Goal: Task Accomplishment & Management: Complete application form

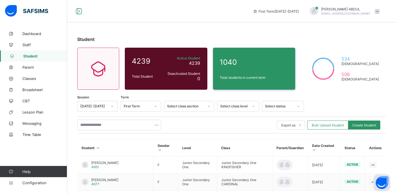
click at [29, 54] on span "Student" at bounding box center [45, 56] width 44 height 4
click at [38, 111] on span "Lesson Plan" at bounding box center [44, 112] width 45 height 4
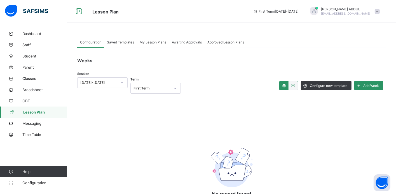
click at [119, 41] on span "Saved Templates" at bounding box center [120, 42] width 27 height 4
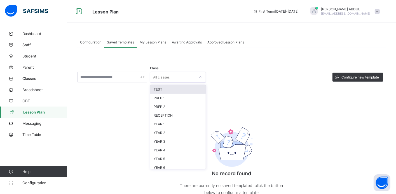
click at [175, 77] on div "All classes" at bounding box center [172, 77] width 45 height 8
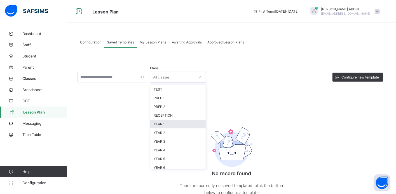
click at [169, 125] on div "YEAR 1" at bounding box center [177, 123] width 55 height 9
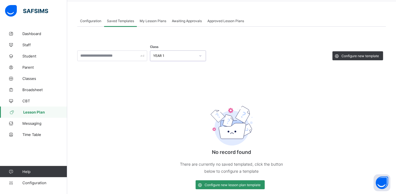
scroll to position [31, 0]
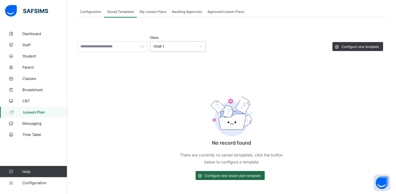
click at [234, 176] on span "Configure new lesson plan template" at bounding box center [233, 175] width 56 height 4
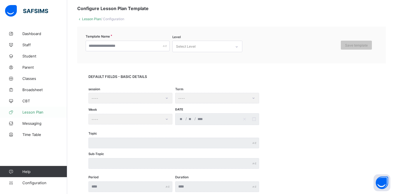
click at [34, 114] on link "Lesson Plan" at bounding box center [33, 111] width 67 height 11
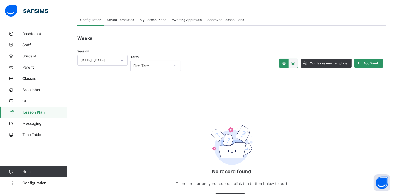
scroll to position [22, 0]
click at [368, 64] on span "Add Week" at bounding box center [371, 63] width 16 height 4
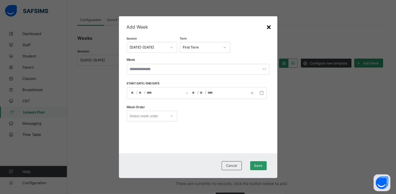
click at [269, 25] on div "×" at bounding box center [268, 27] width 5 height 10
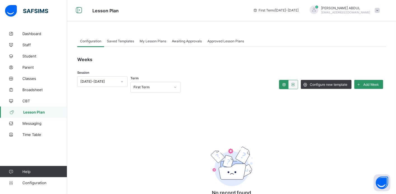
scroll to position [0, 0]
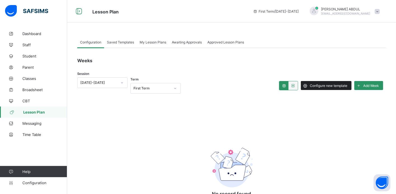
click at [326, 86] on span "Configure new template" at bounding box center [328, 85] width 37 height 4
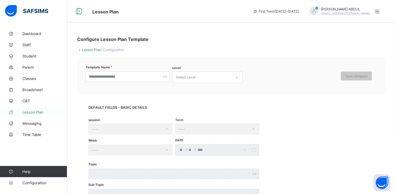
click at [38, 112] on span "Lesson Plan" at bounding box center [44, 112] width 45 height 4
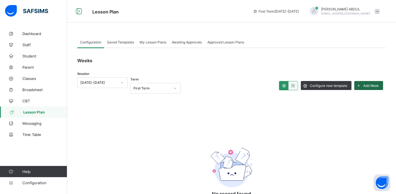
click at [370, 84] on span "Add Week" at bounding box center [371, 85] width 16 height 4
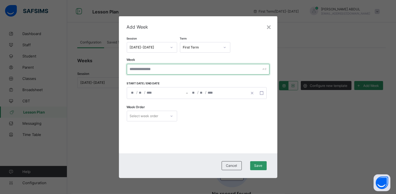
click at [189, 69] on input "text" at bounding box center [198, 69] width 143 height 11
type input "******"
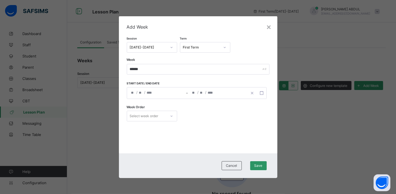
click at [133, 92] on div "/ / – / /" at bounding box center [197, 93] width 140 height 12
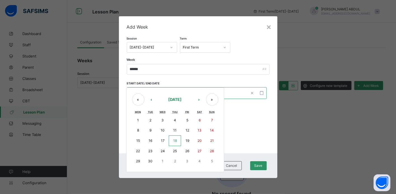
click at [139, 151] on abbr "22" at bounding box center [138, 151] width 4 height 4
click at [189, 151] on abbr "26" at bounding box center [187, 151] width 4 height 4
type input "**********"
type input "**"
type input "*"
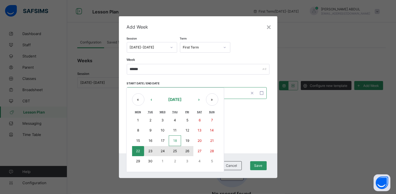
type input "****"
type input "**********"
type input "**"
type input "*"
type input "****"
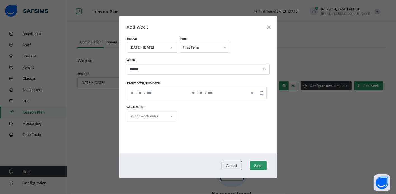
click at [165, 114] on div "Select week order" at bounding box center [146, 116] width 39 height 8
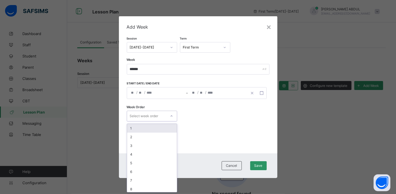
click at [161, 127] on div "1" at bounding box center [152, 128] width 50 height 9
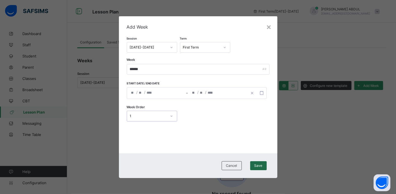
click at [259, 167] on span "Save" at bounding box center [258, 165] width 8 height 4
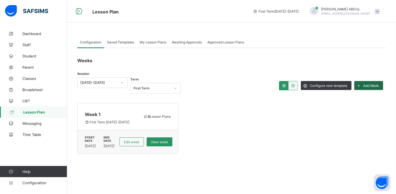
click at [367, 86] on span "Add Week" at bounding box center [371, 85] width 16 height 4
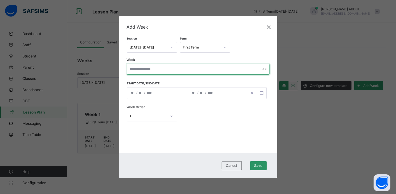
click at [175, 71] on input "text" at bounding box center [198, 69] width 143 height 11
type input "******"
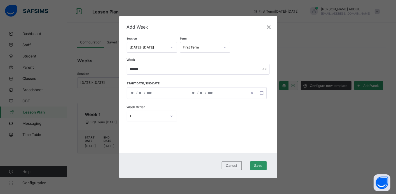
click at [152, 92] on div "/ / – / / « ‹ September 2025 › » Mon Tue Wed Thu Fri Sat Sun 1 2 3 4 5 6 7 8 9 …" at bounding box center [197, 93] width 140 height 12
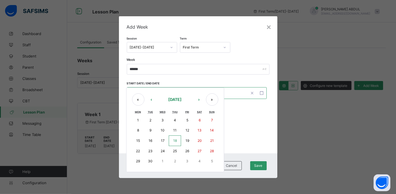
click at [139, 163] on button "29" at bounding box center [138, 161] width 12 height 10
click at [188, 161] on abbr "3" at bounding box center [187, 161] width 2 height 4
type input "**********"
type input "**"
type input "*"
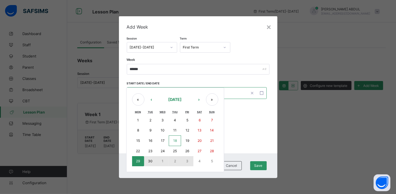
type input "****"
type input "**********"
type input "*"
type input "**"
type input "****"
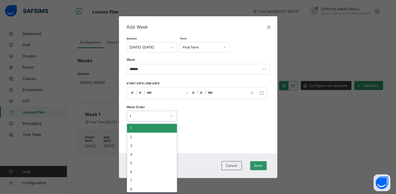
click at [170, 118] on icon at bounding box center [171, 116] width 3 height 6
click at [167, 134] on div "2" at bounding box center [152, 136] width 50 height 9
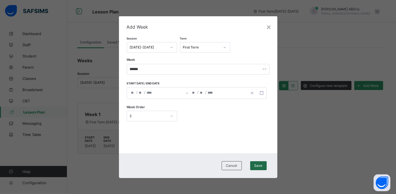
click at [257, 165] on span "Save" at bounding box center [258, 165] width 8 height 4
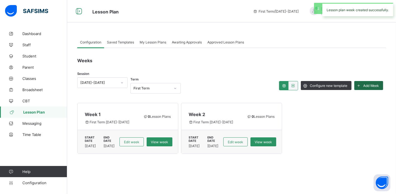
click at [369, 86] on span "Add Week" at bounding box center [371, 85] width 16 height 4
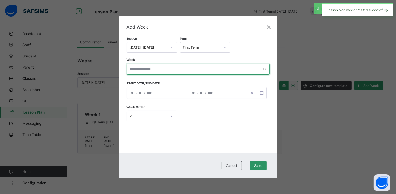
click at [161, 68] on input "text" at bounding box center [198, 69] width 143 height 11
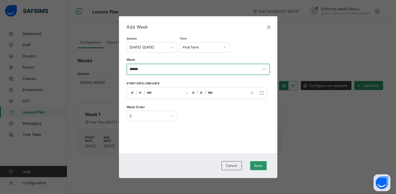
type input "******"
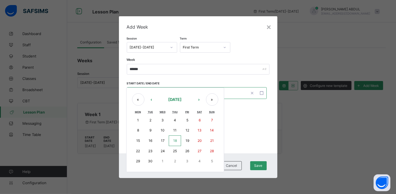
click at [140, 93] on div "/ / – / / « ‹ September 2025 › » Mon Tue Wed Thu Fri Sat Sun 1 2 3 4 5 6 7 8 9 …" at bounding box center [197, 93] width 140 height 12
click at [200, 100] on button "›" at bounding box center [199, 99] width 12 height 12
click at [152, 100] on button "‹" at bounding box center [151, 99] width 12 height 12
click at [197, 99] on button "›" at bounding box center [199, 99] width 12 height 12
click at [138, 128] on abbr "6" at bounding box center [138, 130] width 2 height 4
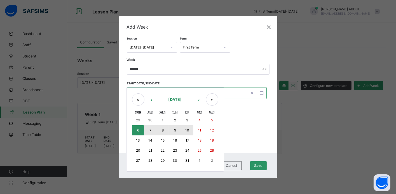
click at [187, 130] on abbr "10" at bounding box center [187, 130] width 4 height 4
type input "**********"
type input "*"
type input "**"
type input "****"
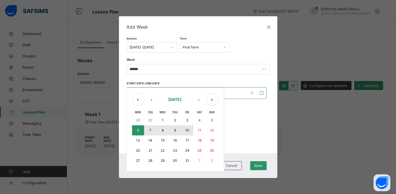
type input "**********"
type input "**"
type input "****"
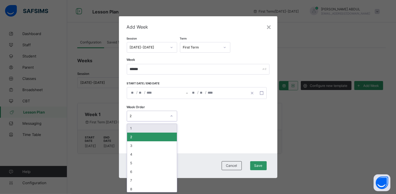
click at [157, 117] on div "2" at bounding box center [148, 116] width 37 height 4
click at [147, 146] on div "3" at bounding box center [152, 145] width 50 height 9
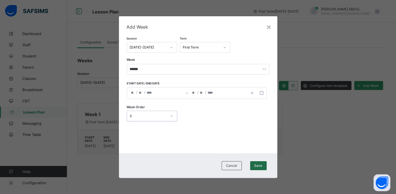
click at [258, 165] on span "Save" at bounding box center [258, 165] width 8 height 4
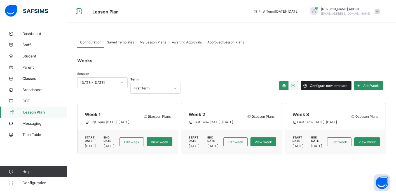
click at [321, 86] on span "Configure new template" at bounding box center [328, 85] width 37 height 4
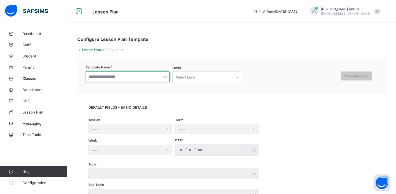
click at [148, 78] on input "text" at bounding box center [128, 76] width 84 height 11
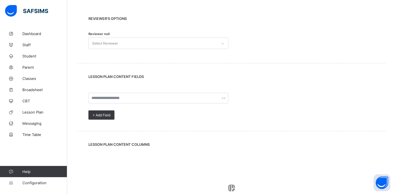
scroll to position [251, 0]
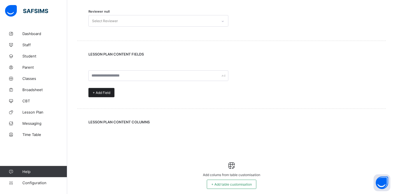
click at [96, 96] on div "+ Add Field" at bounding box center [101, 92] width 26 height 9
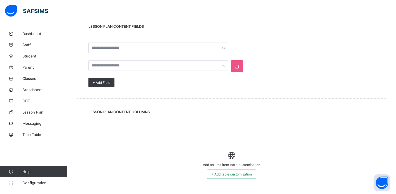
scroll to position [292, 0]
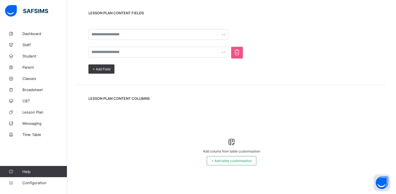
click at [239, 53] on icon at bounding box center [237, 52] width 9 height 8
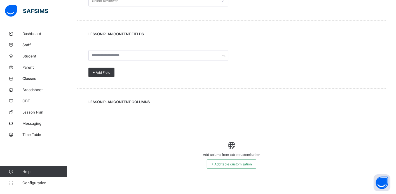
scroll to position [278, 0]
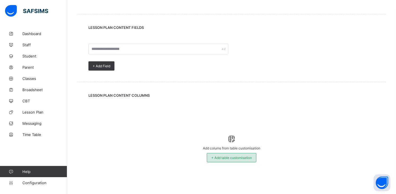
click at [241, 159] on span "+ Add table customisation" at bounding box center [231, 157] width 41 height 4
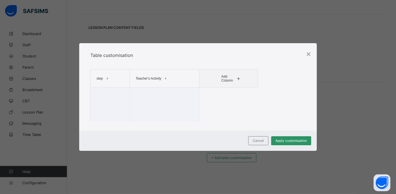
click at [231, 80] on span "Add Column" at bounding box center [228, 78] width 14 height 8
click at [196, 111] on td at bounding box center [165, 105] width 70 height 34
click at [231, 77] on span "Add Column" at bounding box center [228, 78] width 14 height 8
click at [253, 125] on div "Table customisation step Teacher's Activity Add Column" at bounding box center [174, 86] width 190 height 87
click at [261, 141] on span "Cancel" at bounding box center [258, 140] width 11 height 4
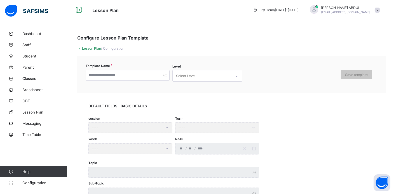
scroll to position [0, 0]
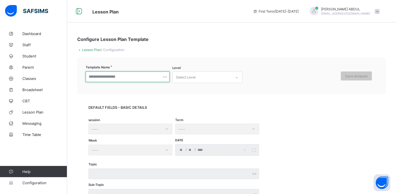
click at [142, 78] on input "text" at bounding box center [128, 76] width 84 height 11
type input "***"
click at [198, 77] on div "Select Level" at bounding box center [202, 77] width 59 height 11
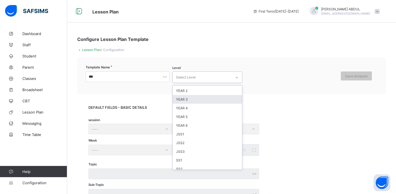
scroll to position [78, 0]
click at [185, 98] on div "JSS1" at bounding box center [207, 98] width 69 height 9
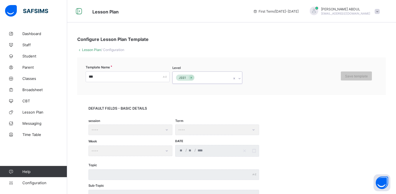
type input "*"
click at [178, 89] on div "JSS2" at bounding box center [207, 90] width 69 height 9
type input "**"
click at [185, 89] on div "JSS3" at bounding box center [207, 90] width 69 height 9
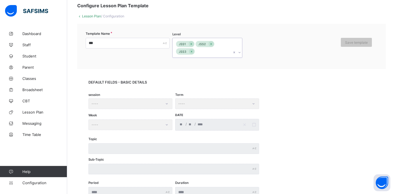
scroll to position [34, 0]
click at [151, 103] on div "session ----" at bounding box center [130, 103] width 84 height 11
click at [142, 104] on div "session ----" at bounding box center [130, 103] width 84 height 11
click at [189, 103] on div "Term ----" at bounding box center [217, 103] width 84 height 11
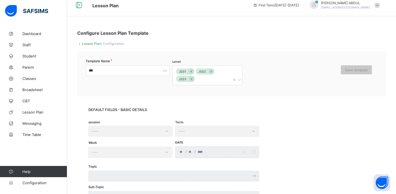
scroll to position [0, 0]
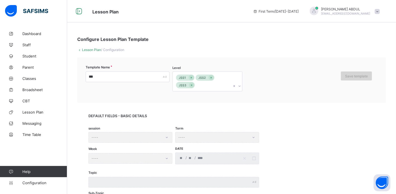
click at [353, 76] on span "Save template" at bounding box center [356, 76] width 23 height 4
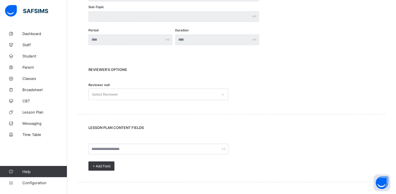
scroll to position [200, 0]
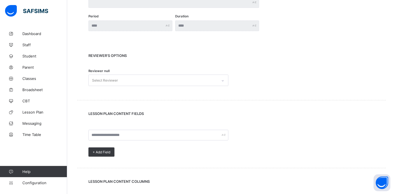
click at [211, 78] on div "Select Reviewer" at bounding box center [153, 80] width 129 height 11
click at [257, 92] on div "REVIEWER's OPTIONS Reviewer null Select Reviewer" at bounding box center [231, 71] width 309 height 58
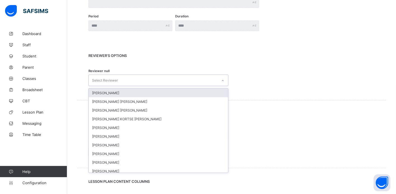
click at [214, 81] on div "Select Reviewer" at bounding box center [153, 80] width 129 height 11
click at [264, 79] on div "Reviewer null option PATIENCE MADUAKA focused, 1 of 10. 10 results available. U…" at bounding box center [231, 80] width 286 height 17
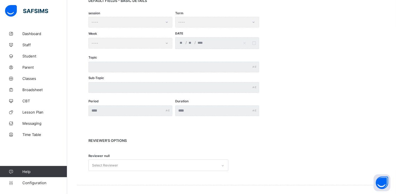
scroll to position [117, 0]
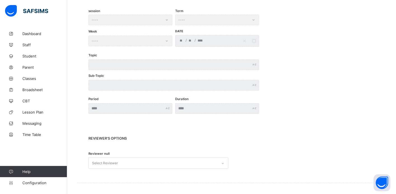
click at [218, 164] on div "Select Reviewer" at bounding box center [158, 162] width 140 height 11
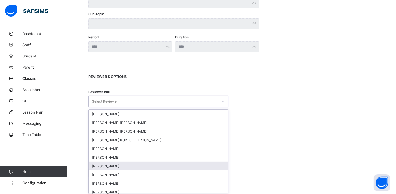
scroll to position [181, 0]
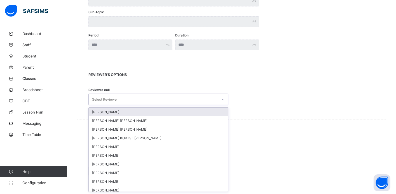
click at [274, 113] on div "REVIEWER's OPTIONS Reviewer null option PATIENCE MADUAKA focused, 1 of 10. 10 r…" at bounding box center [231, 90] width 309 height 58
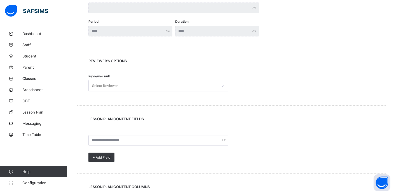
scroll to position [195, 0]
click at [215, 87] on div "Select Reviewer" at bounding box center [153, 84] width 129 height 11
click at [284, 89] on div "Reviewer null Select Reviewer" at bounding box center [231, 84] width 286 height 17
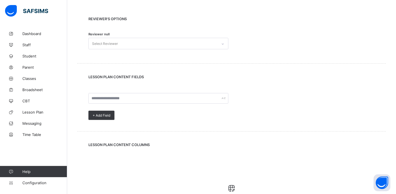
scroll to position [238, 0]
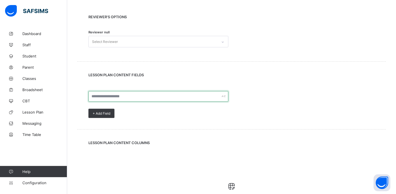
click at [144, 98] on input "text" at bounding box center [158, 96] width 140 height 11
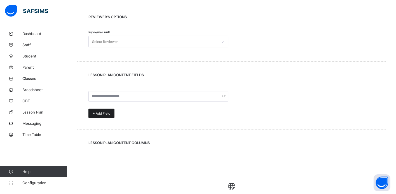
click at [111, 111] on div "+ Add Field" at bounding box center [101, 113] width 26 height 9
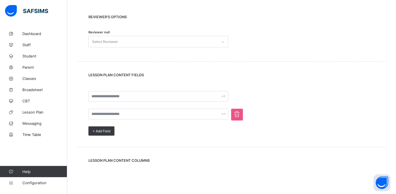
click at [237, 116] on icon at bounding box center [237, 114] width 9 height 8
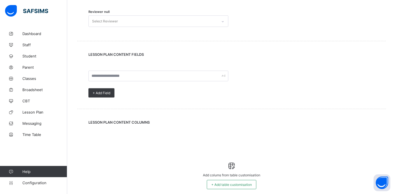
scroll to position [286, 0]
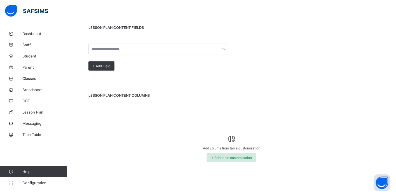
click at [214, 158] on span "+ Add table customisation" at bounding box center [231, 157] width 41 height 4
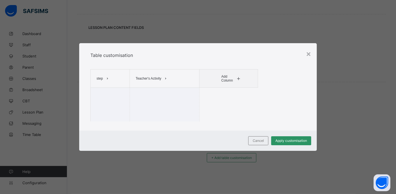
click at [238, 76] on span at bounding box center [238, 78] width 7 height 9
click at [256, 141] on span "Cancel" at bounding box center [258, 140] width 11 height 4
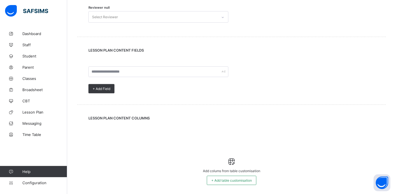
scroll to position [275, 0]
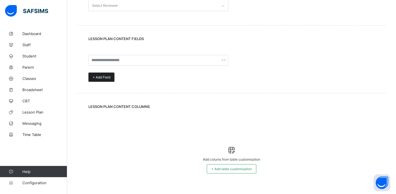
click at [108, 77] on span "+ Add Field" at bounding box center [102, 77] width 18 height 4
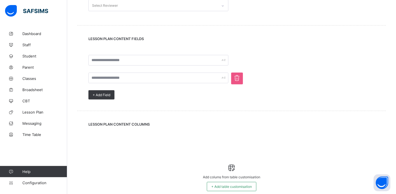
click at [237, 80] on icon at bounding box center [237, 78] width 9 height 8
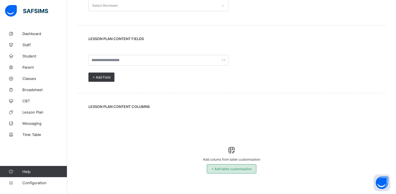
click at [230, 169] on span "+ Add table customisation" at bounding box center [231, 169] width 41 height 4
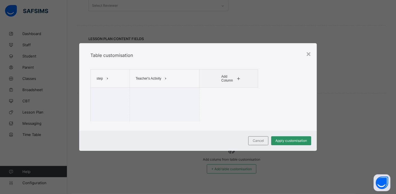
click at [224, 78] on span "Add Column" at bounding box center [228, 78] width 14 height 8
click at [286, 99] on div "Table customisation step Teacher's Activity Add Column" at bounding box center [198, 86] width 238 height 87
click at [241, 73] on div "Add Column" at bounding box center [229, 78] width 26 height 13
click at [236, 79] on span at bounding box center [238, 78] width 7 height 9
click at [308, 55] on div "×" at bounding box center [308, 54] width 5 height 10
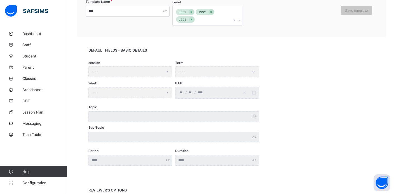
scroll to position [0, 0]
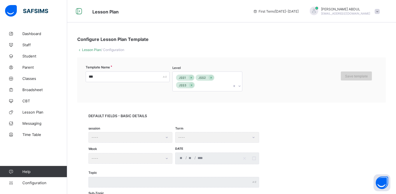
click at [348, 78] on div "Save template" at bounding box center [356, 75] width 31 height 9
click at [352, 74] on span "Save template" at bounding box center [356, 76] width 23 height 4
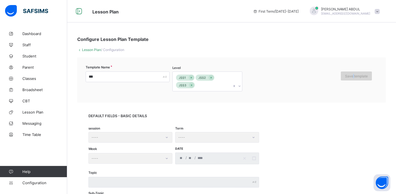
click at [352, 74] on span "Save template" at bounding box center [356, 76] width 23 height 4
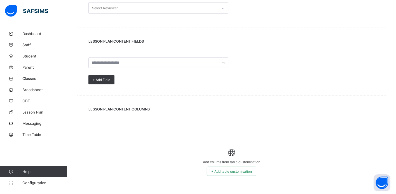
scroll to position [286, 0]
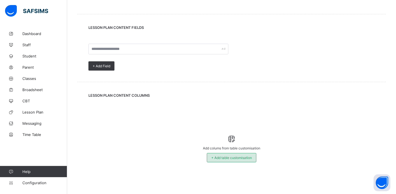
click at [240, 158] on span "+ Add table customisation" at bounding box center [231, 157] width 41 height 4
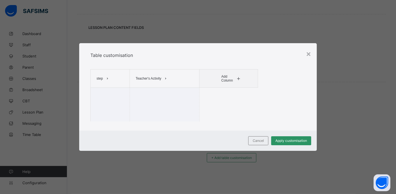
click at [236, 80] on span at bounding box center [238, 78] width 7 height 9
click at [235, 90] on li "Pupil's Activity" at bounding box center [233, 90] width 28 height 8
click at [249, 80] on span at bounding box center [250, 78] width 7 height 9
click at [248, 99] on li "Duration" at bounding box center [244, 98] width 28 height 8
click at [253, 80] on span at bounding box center [255, 78] width 7 height 9
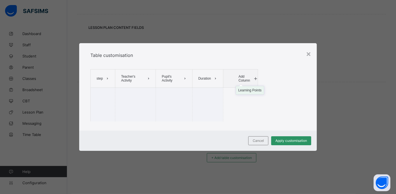
click at [253, 90] on li "Learning Points" at bounding box center [250, 90] width 28 height 8
drag, startPoint x: 238, startPoint y: 79, endPoint x: 204, endPoint y: 76, distance: 34.0
click at [204, 76] on tr "step Teacher's Activity Pupil's Activity Duration Learning Points" at bounding box center [174, 78] width 167 height 18
click at [210, 100] on td at bounding box center [204, 105] width 31 height 34
click at [237, 79] on span "Learning Points" at bounding box center [236, 78] width 20 height 8
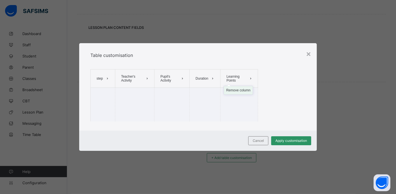
click at [237, 90] on li "Remove column" at bounding box center [238, 90] width 29 height 8
click at [212, 80] on span at bounding box center [215, 78] width 9 height 9
click at [215, 99] on li "Remove column" at bounding box center [210, 98] width 29 height 8
click at [236, 79] on span "Add Column" at bounding box center [240, 78] width 14 height 8
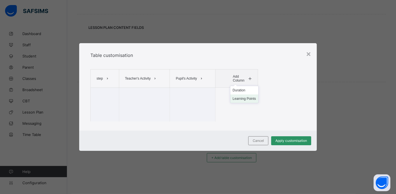
click at [240, 99] on li "Learning Points" at bounding box center [244, 98] width 28 height 8
click at [105, 80] on span at bounding box center [107, 78] width 9 height 9
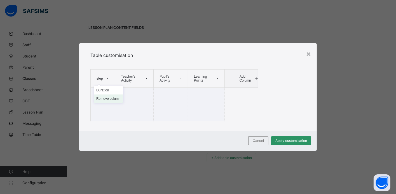
click at [108, 100] on li "Remove column" at bounding box center [108, 98] width 29 height 8
click at [243, 79] on span "Add Column" at bounding box center [243, 78] width 14 height 8
click at [223, 93] on table "Teacher's Activity Pupil's Activity Learning Points Add Column" at bounding box center [174, 95] width 168 height 52
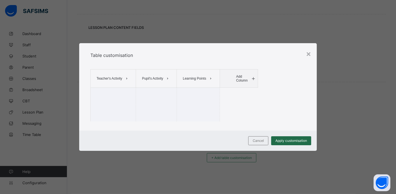
click at [298, 141] on span "Apply customisation" at bounding box center [291, 140] width 32 height 4
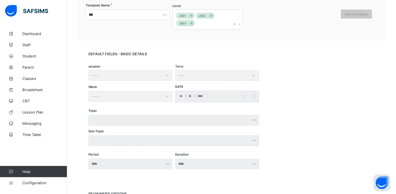
scroll to position [0, 0]
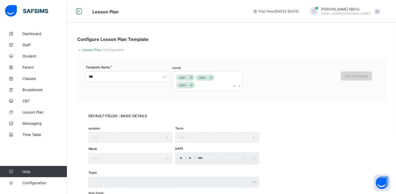
click at [350, 76] on span "Save template" at bounding box center [356, 76] width 23 height 4
click at [360, 79] on div "Save template" at bounding box center [356, 75] width 31 height 9
click at [358, 76] on span "Save template" at bounding box center [356, 76] width 23 height 4
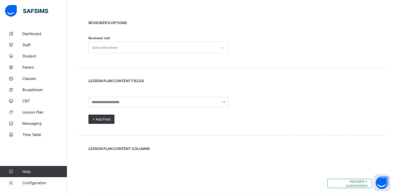
scroll to position [285, 0]
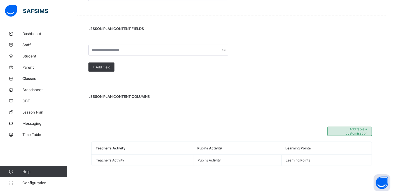
click at [345, 130] on span "+ Add table customisation" at bounding box center [350, 131] width 36 height 8
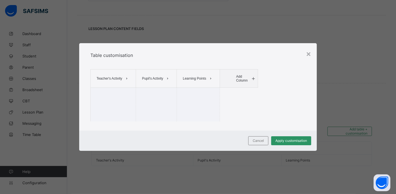
click at [238, 79] on span "Add Column" at bounding box center [243, 78] width 14 height 8
click at [239, 89] on li "step" at bounding box center [242, 90] width 17 height 8
click at [247, 80] on span "Add Column" at bounding box center [247, 78] width 14 height 8
click at [249, 90] on li "Duration" at bounding box center [245, 90] width 17 height 8
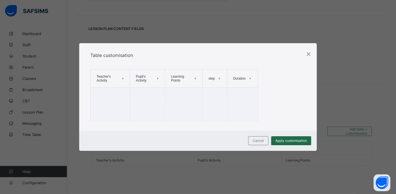
click at [290, 141] on span "Apply customisation" at bounding box center [291, 140] width 32 height 4
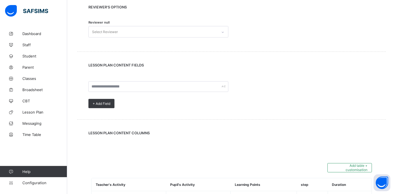
scroll to position [220, 0]
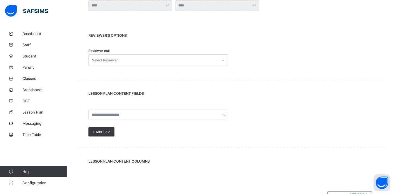
click at [215, 60] on div "Select Reviewer" at bounding box center [153, 60] width 129 height 11
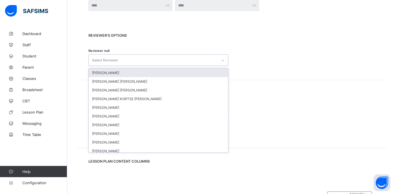
click at [278, 72] on div "REVIEWER's OPTIONS Reviewer null option PATIENCE MADUAKA focused, 1 of 10. 10 r…" at bounding box center [231, 51] width 309 height 58
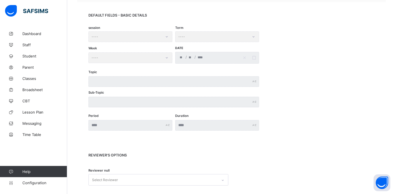
scroll to position [143, 0]
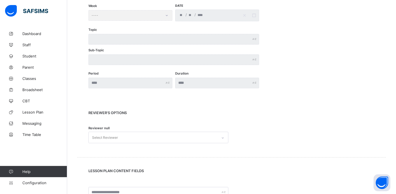
click at [171, 137] on div "Select Reviewer" at bounding box center [158, 137] width 140 height 11
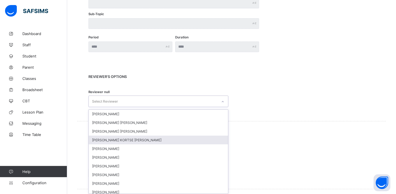
scroll to position [181, 0]
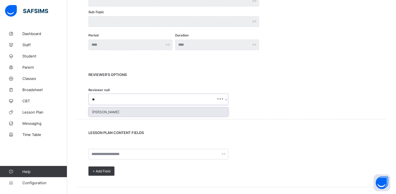
type input "*"
type input "****"
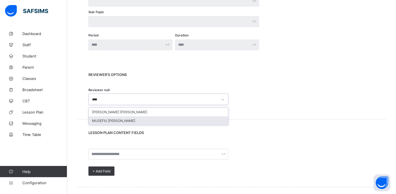
click at [106, 121] on div "MUSEFIU [PERSON_NAME]" at bounding box center [158, 120] width 139 height 9
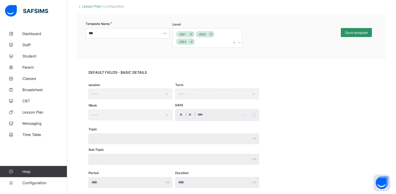
scroll to position [31, 0]
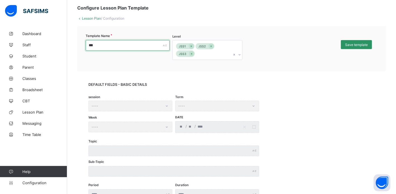
click at [100, 44] on input "***" at bounding box center [128, 45] width 84 height 11
type input "*"
click at [108, 47] on input "text" at bounding box center [128, 45] width 84 height 11
type input "**********"
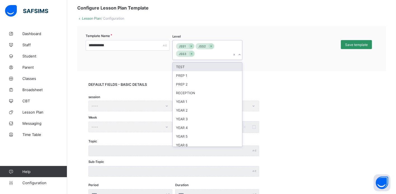
click at [208, 55] on div "JSS1 JSS2 JSS3" at bounding box center [202, 49] width 59 height 19
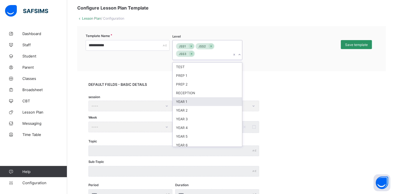
scroll to position [45, 0]
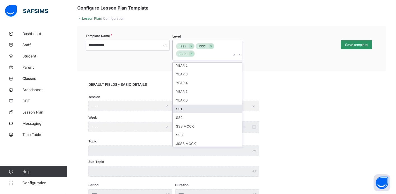
click at [190, 110] on div "SS1" at bounding box center [207, 108] width 69 height 9
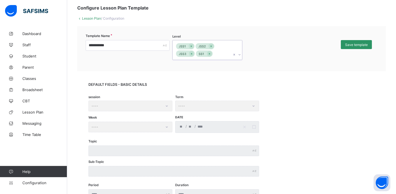
type input "*"
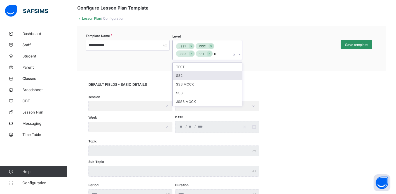
click at [207, 74] on div "SS2" at bounding box center [207, 75] width 69 height 9
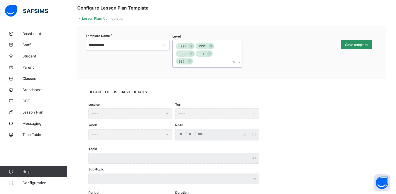
click at [222, 60] on div "JSS1 JSS2 JSS3 SS1 SS2" at bounding box center [202, 53] width 59 height 27
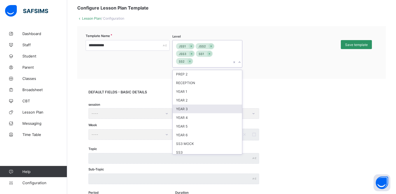
scroll to position [21, 0]
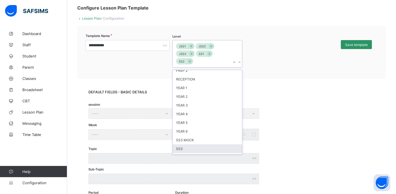
click at [192, 147] on div "SS3" at bounding box center [207, 148] width 69 height 9
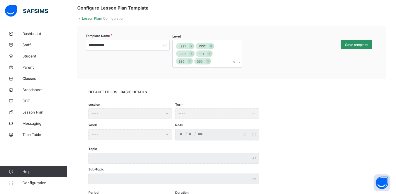
click at [247, 88] on div "DEFAULT FIELDS - BASIC DETAILS session ---- Term ---- Week ---- Date / / Topic …" at bounding box center [231, 149] width 309 height 140
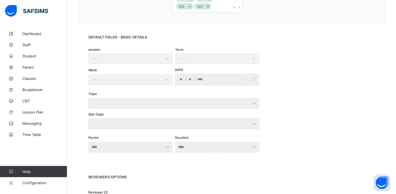
scroll to position [0, 0]
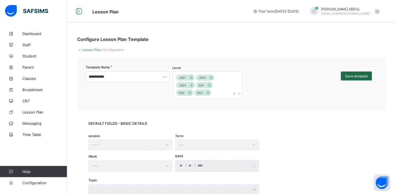
click at [353, 76] on span "Save template" at bounding box center [356, 76] width 23 height 4
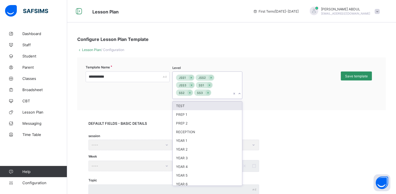
click at [226, 91] on div "JSS1 JSS2 JSS3 SS1 SS2 SS3" at bounding box center [202, 85] width 59 height 27
click at [263, 118] on div "DEFAULT FIELDS - BASIC DETAILS session ---- Term ---- Week ---- Date / / Topic …" at bounding box center [231, 180] width 309 height 140
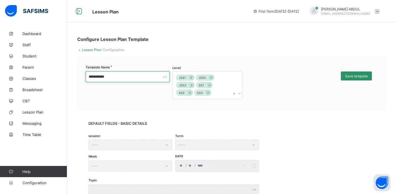
click at [123, 78] on input "**********" at bounding box center [128, 76] width 84 height 11
type input "*"
type input "*********"
click at [243, 114] on div "DEFAULT FIELDS - BASIC DETAILS session ---- Term ---- Week ---- Date / / Topic …" at bounding box center [231, 180] width 309 height 140
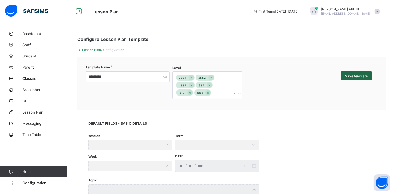
click at [350, 77] on span "Save template" at bounding box center [356, 76] width 23 height 4
click at [357, 78] on div "Save template" at bounding box center [356, 75] width 31 height 9
click at [356, 76] on div "Save template" at bounding box center [356, 75] width 31 height 9
click at [357, 75] on div "Save template" at bounding box center [356, 75] width 31 height 9
click at [357, 75] on span "Save template" at bounding box center [356, 76] width 23 height 4
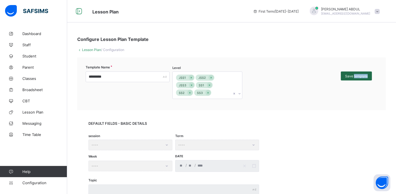
click at [357, 75] on span "Save template" at bounding box center [356, 76] width 23 height 4
click at [349, 110] on div "DEFAULT FIELDS - BASIC DETAILS session ---- Term ---- Week ---- Date / / Topic …" at bounding box center [231, 180] width 309 height 140
click at [349, 78] on div "Save template" at bounding box center [356, 75] width 31 height 9
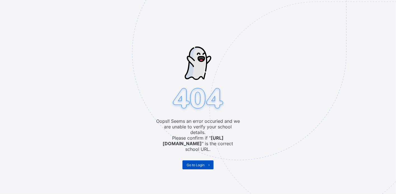
click at [193, 163] on span "Go to Login" at bounding box center [196, 165] width 18 height 4
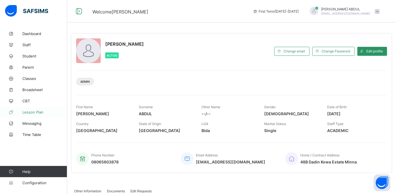
click at [38, 112] on span "Lesson Plan" at bounding box center [44, 112] width 45 height 4
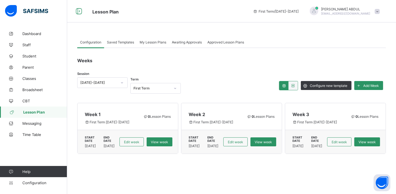
click at [118, 43] on span "Saved Templates" at bounding box center [120, 42] width 27 height 4
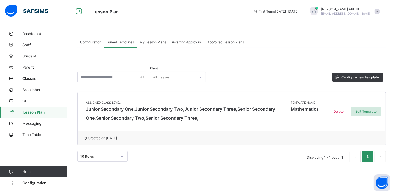
click at [360, 113] on span "Edit Template" at bounding box center [365, 111] width 21 height 4
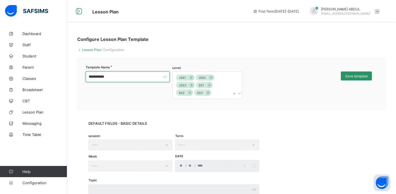
click at [136, 76] on input "**********" at bounding box center [128, 76] width 84 height 11
type input "*"
type input "*********"
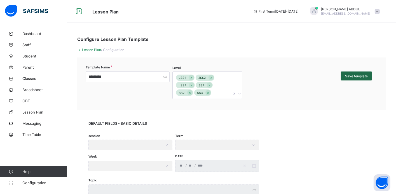
click at [355, 76] on span "Save template" at bounding box center [356, 76] width 23 height 4
click at [42, 111] on span "Lesson Plan" at bounding box center [44, 112] width 45 height 4
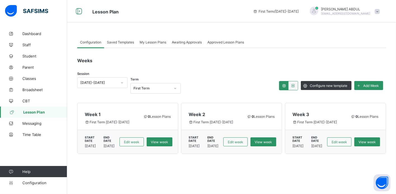
click at [155, 43] on span "My Lesson Plans" at bounding box center [153, 42] width 27 height 4
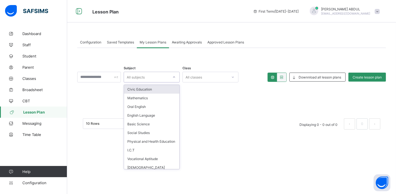
click at [137, 77] on div "All subjects" at bounding box center [136, 77] width 18 height 11
click at [139, 97] on div "Mathematics" at bounding box center [151, 97] width 55 height 9
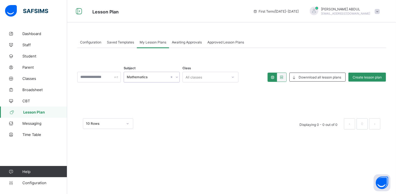
click at [205, 78] on div "All classes" at bounding box center [205, 77] width 45 height 8
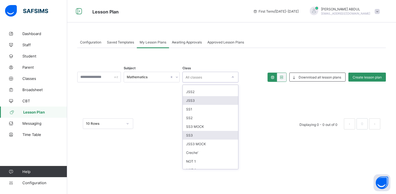
scroll to position [77, 0]
click at [198, 102] on div "JSS1" at bounding box center [210, 99] width 55 height 9
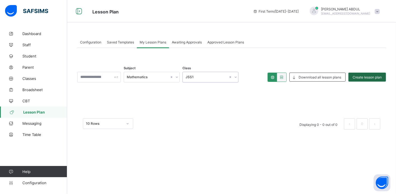
click at [371, 75] on span "Create lesson plan" at bounding box center [367, 77] width 29 height 4
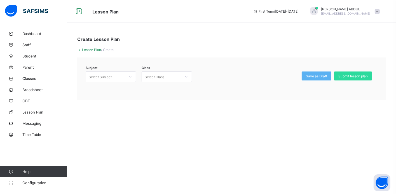
click at [129, 76] on icon at bounding box center [130, 77] width 3 height 6
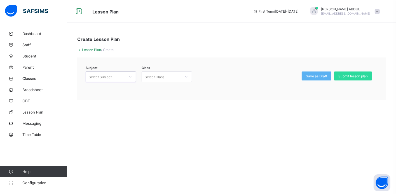
click at [129, 76] on icon at bounding box center [130, 77] width 3 height 6
click at [162, 78] on div "Select Class" at bounding box center [155, 76] width 20 height 11
click at [377, 10] on span at bounding box center [377, 11] width 5 height 5
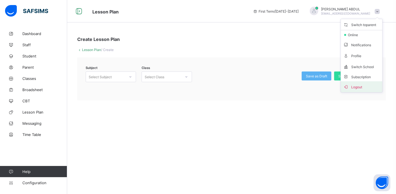
click at [358, 86] on span "Logout" at bounding box center [361, 86] width 37 height 6
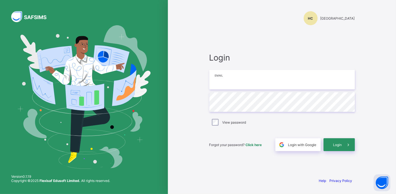
click at [283, 88] on input "email" at bounding box center [282, 80] width 146 height 20
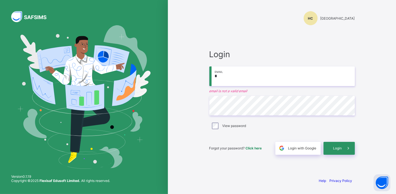
type input "**********"
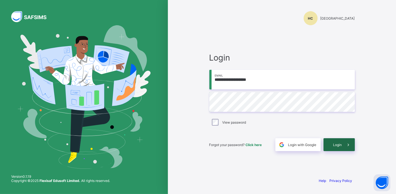
click at [329, 146] on div "Login" at bounding box center [339, 144] width 31 height 13
click at [336, 144] on span "Login" at bounding box center [337, 144] width 9 height 4
click at [335, 144] on span "Login" at bounding box center [337, 144] width 9 height 4
click at [351, 145] on icon at bounding box center [348, 144] width 6 height 5
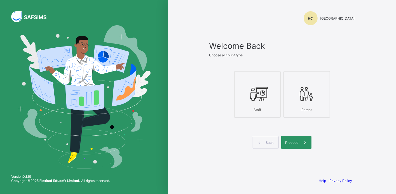
click at [257, 104] on div at bounding box center [257, 94] width 40 height 22
click at [299, 142] on span at bounding box center [305, 142] width 13 height 13
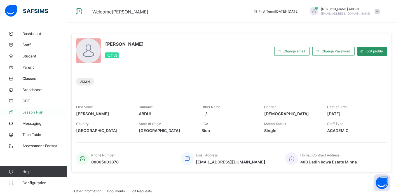
click at [35, 111] on span "Lesson Plan" at bounding box center [44, 112] width 45 height 4
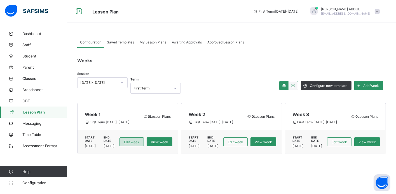
click at [139, 140] on span "Edit week" at bounding box center [131, 142] width 15 height 4
type input "******"
type input "**********"
type input "**"
type input "*"
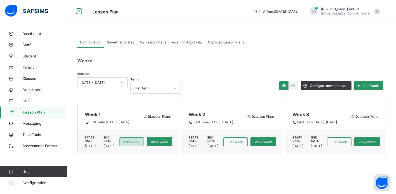
type input "****"
type input "**********"
type input "**"
type input "*"
type input "****"
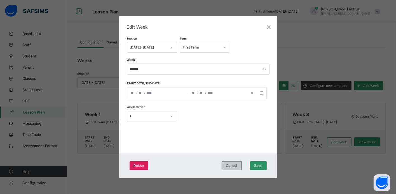
click at [232, 167] on div "Cancel" at bounding box center [232, 165] width 20 height 9
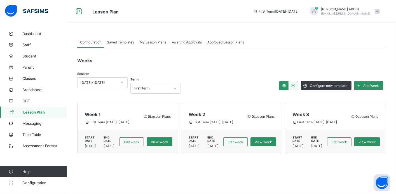
click at [121, 41] on span "Saved Templates" at bounding box center [120, 42] width 27 height 4
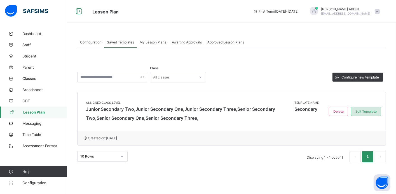
click at [364, 111] on span "Edit Template" at bounding box center [365, 111] width 21 height 4
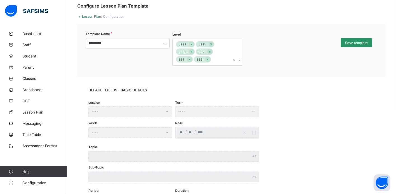
scroll to position [217, 0]
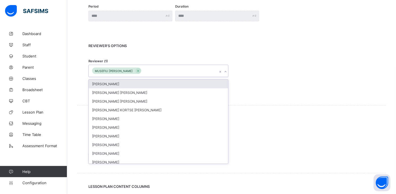
click at [160, 71] on div "MUSEFIU [PERSON_NAME]" at bounding box center [153, 71] width 129 height 12
click at [265, 70] on div "Reviewer (1) option [PERSON_NAME] focused, 1 of 10. 10 results available. Use U…" at bounding box center [231, 71] width 286 height 18
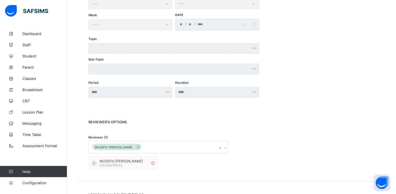
scroll to position [205, 0]
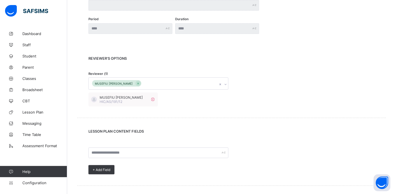
click at [157, 83] on div "MUSEFIU [PERSON_NAME]" at bounding box center [153, 84] width 129 height 12
type input "*"
type input "****"
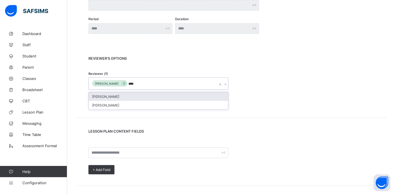
click at [115, 95] on div "[PERSON_NAME]" at bounding box center [158, 96] width 139 height 9
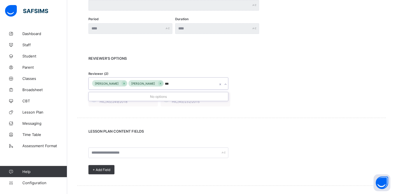
type input "****"
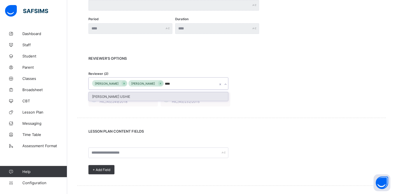
click at [162, 97] on div "[PERSON_NAME] USHIE" at bounding box center [158, 96] width 139 height 9
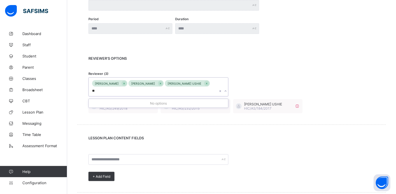
type input "*"
type input "******"
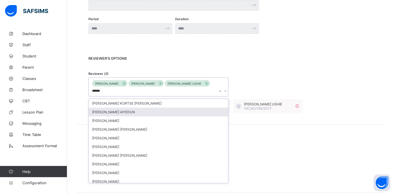
click at [144, 113] on div "[PERSON_NAME] AIYEDUN" at bounding box center [158, 111] width 139 height 9
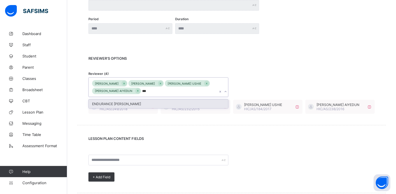
type input "****"
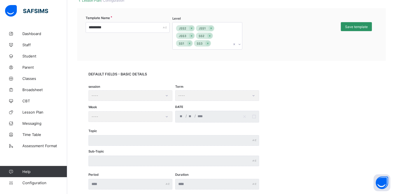
scroll to position [39, 0]
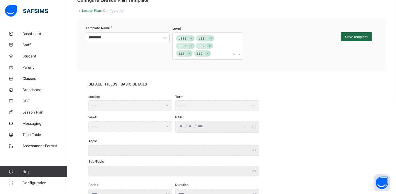
click at [349, 36] on span "Save template" at bounding box center [356, 37] width 23 height 4
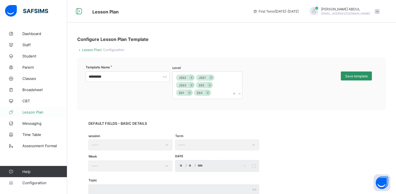
click at [39, 113] on span "Lesson Plan" at bounding box center [44, 112] width 45 height 4
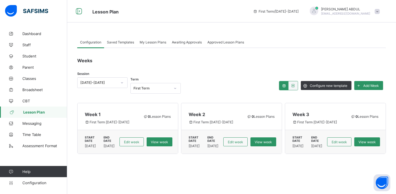
click at [378, 11] on span at bounding box center [377, 11] width 5 height 5
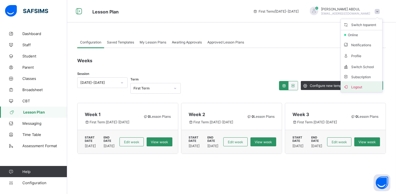
click at [363, 85] on span "Logout" at bounding box center [361, 86] width 37 height 6
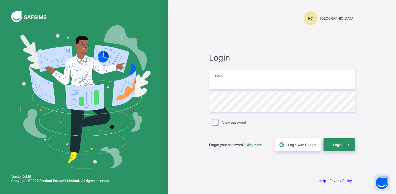
click at [251, 83] on input "email" at bounding box center [282, 80] width 146 height 20
type input "**********"
click at [343, 145] on span at bounding box center [348, 144] width 13 height 13
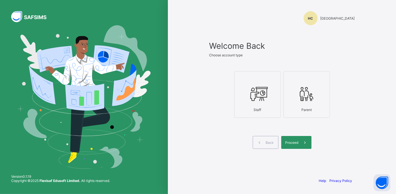
click at [257, 93] on icon at bounding box center [258, 93] width 20 height 17
click at [294, 146] on div "Proceed" at bounding box center [296, 142] width 30 height 13
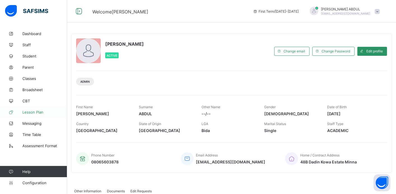
click at [41, 111] on span "Lesson Plan" at bounding box center [44, 112] width 45 height 4
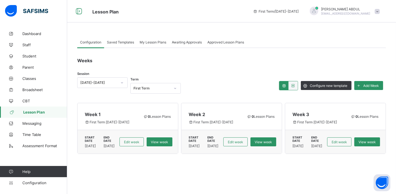
click at [43, 112] on span "Lesson Plan" at bounding box center [45, 112] width 44 height 4
click at [151, 42] on span "My Lesson Plans" at bounding box center [153, 42] width 27 height 4
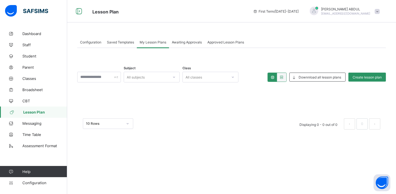
click at [141, 78] on div "All subjects" at bounding box center [136, 77] width 18 height 11
click at [206, 97] on div "Subject All subjects Class All classes Downnload all lesson plans Create lesson…" at bounding box center [231, 91] width 309 height 87
click at [360, 78] on span "Create lesson plan" at bounding box center [367, 77] width 29 height 4
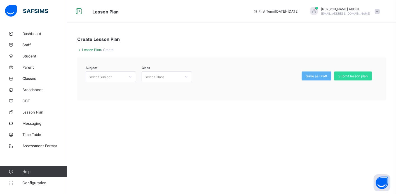
click at [122, 78] on div "Select Subject" at bounding box center [105, 77] width 39 height 8
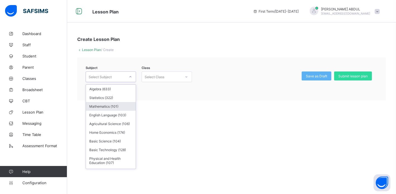
click at [119, 106] on div "Mathematics (101)" at bounding box center [111, 106] width 50 height 9
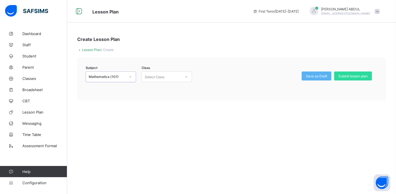
click at [160, 78] on div "Select Class" at bounding box center [155, 76] width 20 height 11
click at [165, 89] on div "Junior Secondary One - CARDINAL" at bounding box center [167, 91] width 50 height 13
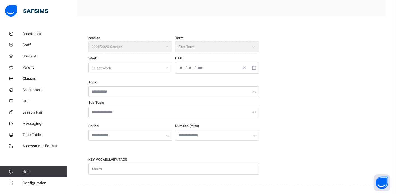
scroll to position [88, 0]
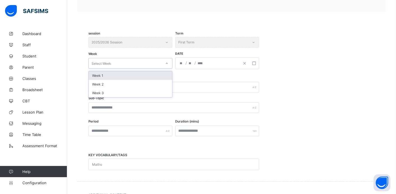
click at [153, 62] on div "Select Week" at bounding box center [125, 63] width 73 height 8
click at [154, 75] on div "Week 1" at bounding box center [130, 75] width 83 height 9
click at [200, 63] on div "/ /" at bounding box center [217, 63] width 84 height 12
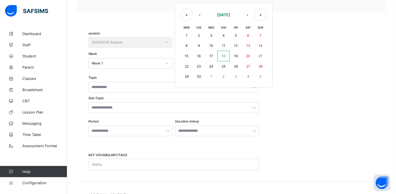
click at [188, 65] on abbr "22" at bounding box center [187, 66] width 4 height 4
type input "**********"
type input "**"
type input "*"
type input "****"
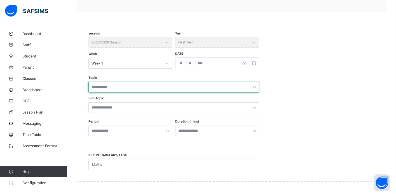
click at [160, 85] on input "text" at bounding box center [173, 87] width 171 height 11
type input "*****"
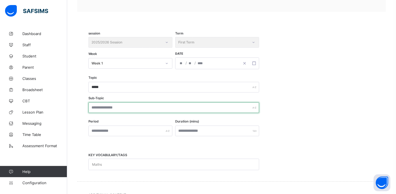
click at [165, 107] on input "text" at bounding box center [173, 107] width 171 height 11
type input "*********"
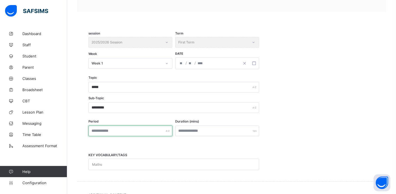
click at [155, 131] on input "text" at bounding box center [130, 130] width 84 height 11
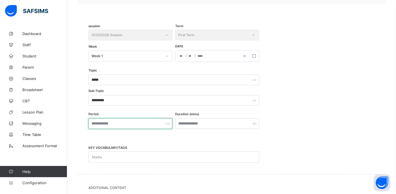
scroll to position [96, 0]
click at [112, 123] on input "text" at bounding box center [130, 123] width 84 height 11
type input "*"
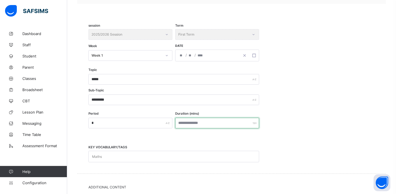
click at [202, 121] on input "number" at bounding box center [217, 123] width 84 height 11
click at [209, 124] on input "number" at bounding box center [217, 123] width 84 height 11
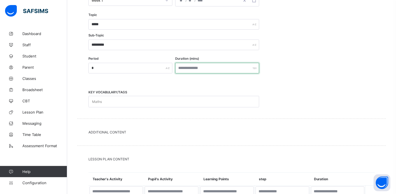
scroll to position [158, 0]
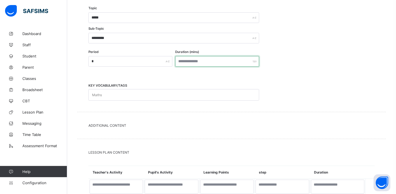
type input "**"
click at [133, 94] on div "Maths" at bounding box center [169, 94] width 160 height 11
click at [143, 127] on div "Additional Content" at bounding box center [231, 125] width 309 height 27
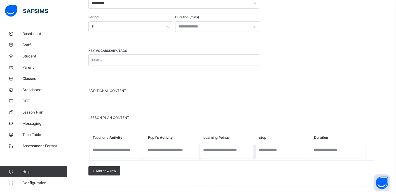
scroll to position [214, 0]
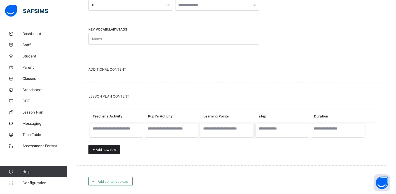
click at [118, 150] on div "+ Add new row" at bounding box center [104, 149] width 32 height 9
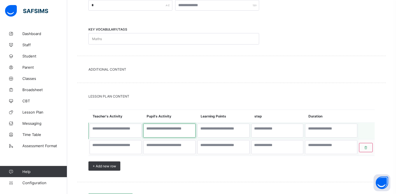
click at [157, 130] on textarea at bounding box center [169, 130] width 52 height 14
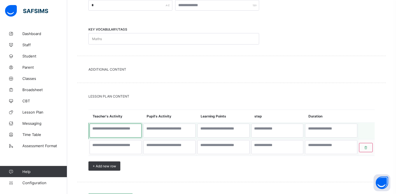
click at [128, 130] on textarea at bounding box center [116, 130] width 52 height 14
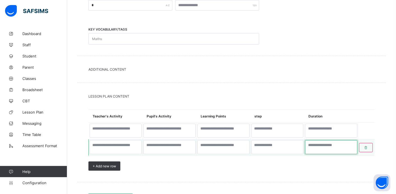
click at [354, 145] on textarea at bounding box center [331, 147] width 52 height 14
click at [371, 148] on div at bounding box center [366, 147] width 14 height 9
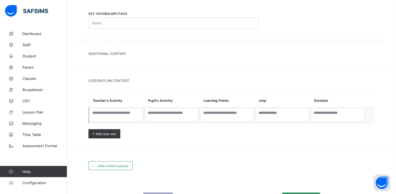
scroll to position [257, 0]
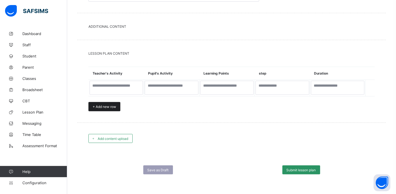
click at [113, 107] on span "+ Add new row" at bounding box center [105, 106] width 24 height 4
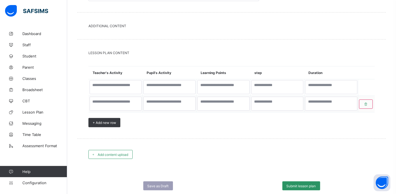
scroll to position [259, 0]
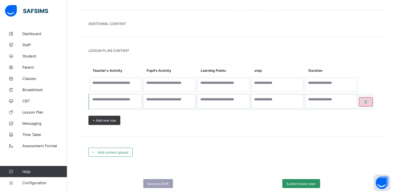
click at [364, 104] on div at bounding box center [366, 101] width 14 height 9
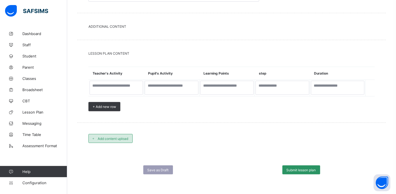
click at [109, 137] on span "Add content upload" at bounding box center [113, 138] width 31 height 4
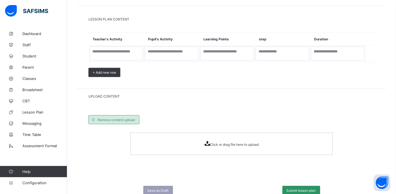
scroll to position [311, 0]
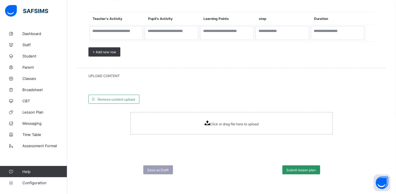
click at [107, 78] on div "UPLOAD CONTENT" at bounding box center [231, 75] width 309 height 15
click at [108, 89] on div "Remove content upload Click or drag file here to upload" at bounding box center [231, 118] width 309 height 71
click at [170, 126] on div "Click or drag file here to upload" at bounding box center [231, 123] width 202 height 22
click at [214, 125] on span "Click or drag file here to upload" at bounding box center [234, 124] width 49 height 4
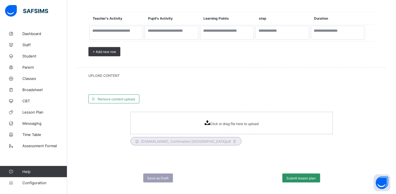
scroll to position [320, 0]
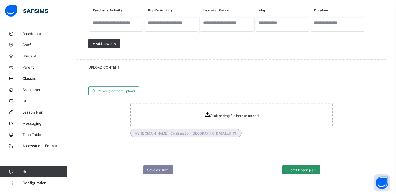
click at [158, 169] on span "Save as Draft" at bounding box center [157, 170] width 21 height 4
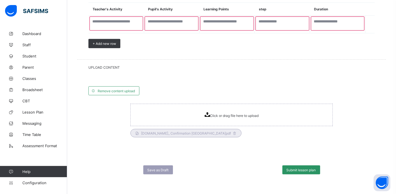
scroll to position [321, 0]
click at [131, 24] on textarea at bounding box center [117, 24] width 54 height 14
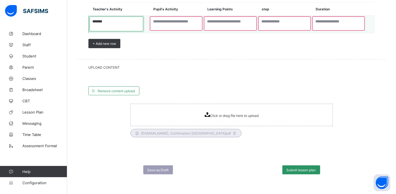
type textarea "*******"
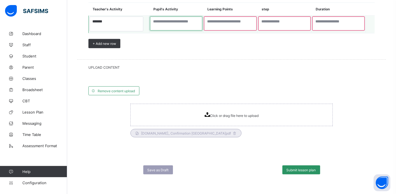
click at [163, 24] on textarea at bounding box center [176, 24] width 52 height 14
type textarea "*******"
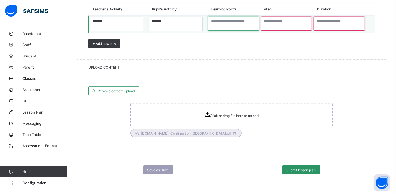
click at [213, 27] on textarea at bounding box center [233, 24] width 51 height 14
type textarea "*******"
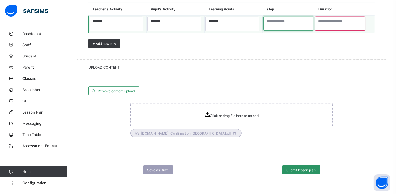
click at [275, 26] on textarea at bounding box center [288, 24] width 50 height 14
type textarea "******"
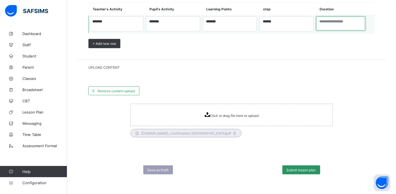
click at [324, 26] on textarea at bounding box center [340, 24] width 49 height 14
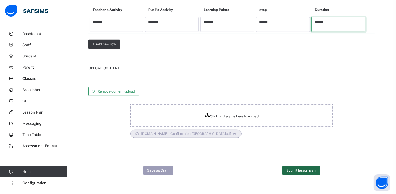
type textarea "******"
click at [304, 170] on span "Submit lesson plan" at bounding box center [301, 170] width 29 height 4
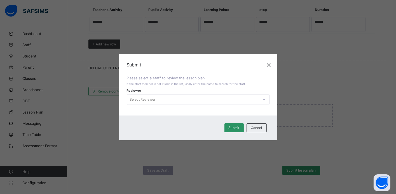
click at [262, 99] on div at bounding box center [264, 99] width 10 height 9
click at [165, 100] on div "Select Reviewer" at bounding box center [193, 99] width 132 height 8
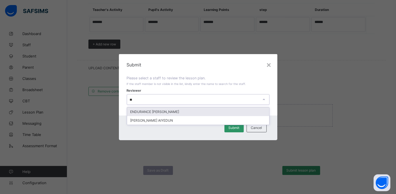
type input "*"
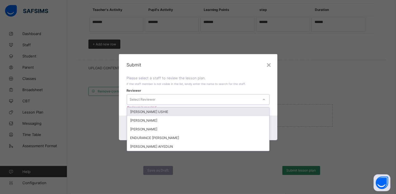
click at [151, 111] on div "[PERSON_NAME] USHIE" at bounding box center [198, 111] width 142 height 9
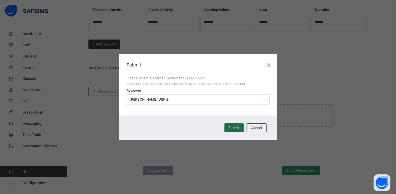
click at [238, 129] on span "Submit" at bounding box center [234, 127] width 11 height 4
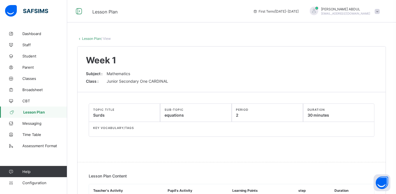
scroll to position [84, 0]
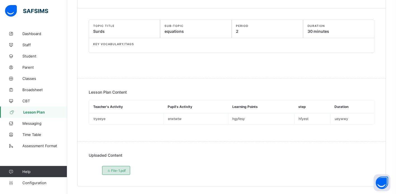
click at [118, 168] on span "File-1.pdf" at bounding box center [116, 170] width 19 height 4
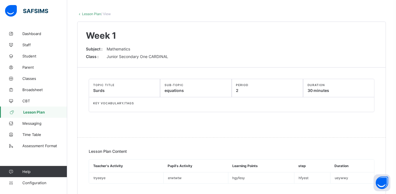
scroll to position [0, 0]
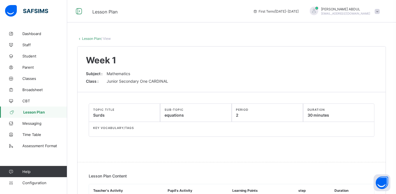
click at [39, 112] on span "Lesson Plan" at bounding box center [45, 112] width 44 height 4
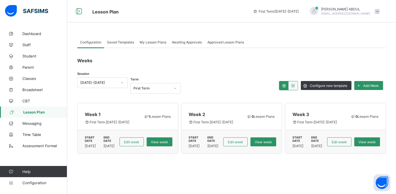
click at [192, 43] on span "Awaiting Approvals" at bounding box center [187, 42] width 30 height 4
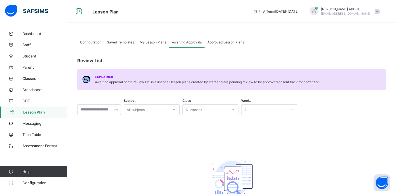
click at [123, 42] on span "Saved Templates" at bounding box center [120, 42] width 27 height 4
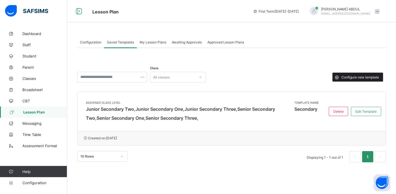
click at [348, 76] on span "Configure new template" at bounding box center [359, 77] width 37 height 4
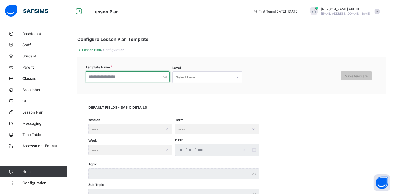
click at [154, 77] on input "text" at bounding box center [128, 76] width 84 height 11
type input "*"
type input "**********"
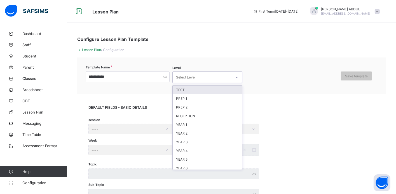
click at [205, 77] on div "Select Level" at bounding box center [202, 77] width 59 height 11
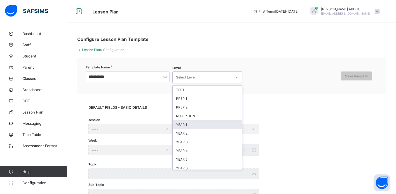
click at [203, 126] on div "YEAR 1" at bounding box center [207, 124] width 69 height 9
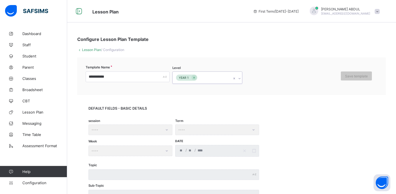
type input "*"
click at [199, 92] on div "YEAR 2" at bounding box center [207, 90] width 69 height 9
type input "*"
click at [200, 90] on div "YEAR 3" at bounding box center [207, 90] width 69 height 9
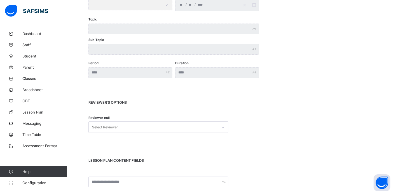
scroll to position [148, 0]
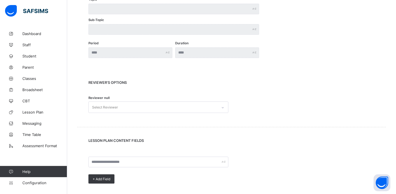
click at [127, 113] on div "Select Reviewer" at bounding box center [158, 106] width 140 height 11
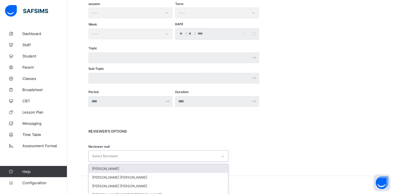
scroll to position [131, 0]
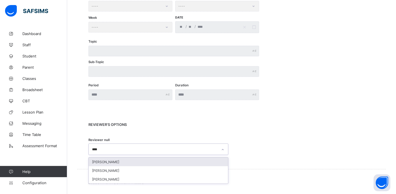
type input "*****"
click at [99, 161] on div "[PERSON_NAME]" at bounding box center [158, 161] width 139 height 9
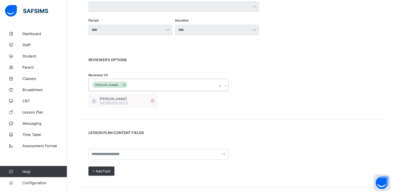
scroll to position [218, 0]
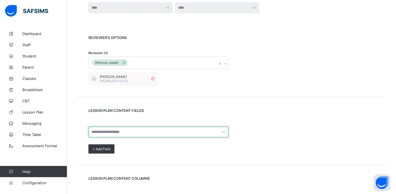
click at [161, 133] on input "text" at bounding box center [158, 131] width 140 height 11
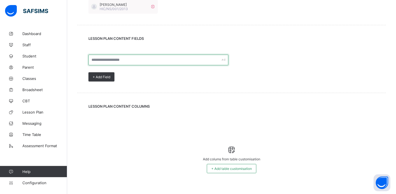
scroll to position [301, 0]
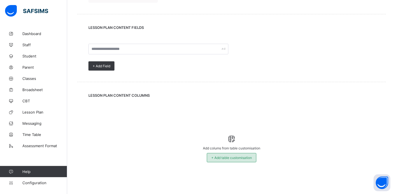
click at [223, 158] on span "+ Add table customisation" at bounding box center [231, 157] width 41 height 4
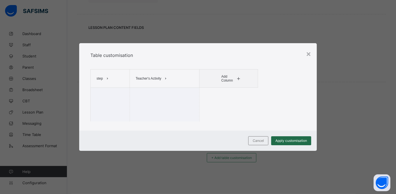
click at [288, 142] on span "Apply customisation" at bounding box center [291, 140] width 32 height 4
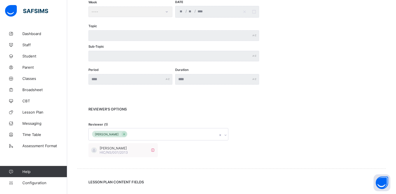
scroll to position [0, 0]
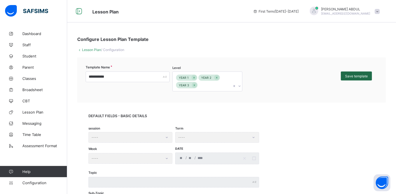
click at [349, 79] on div "Save template" at bounding box center [356, 75] width 31 height 9
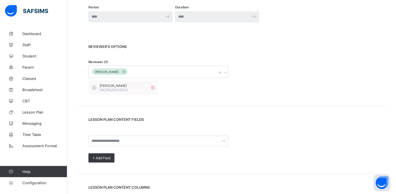
scroll to position [126, 0]
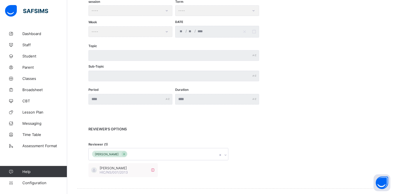
click at [180, 155] on div "[PERSON_NAME]" at bounding box center [153, 154] width 129 height 12
type input "*****"
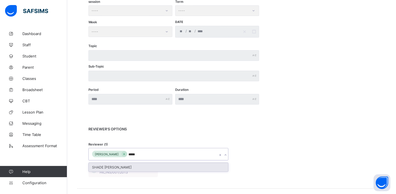
click at [150, 166] on div "SHADE [PERSON_NAME]" at bounding box center [158, 167] width 139 height 9
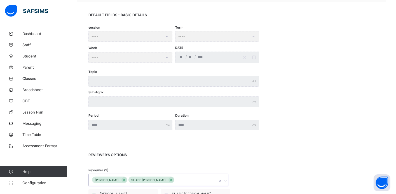
scroll to position [0, 0]
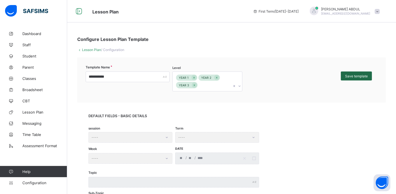
click at [353, 77] on span "Save template" at bounding box center [356, 76] width 23 height 4
click at [351, 78] on div "Save template" at bounding box center [356, 75] width 31 height 9
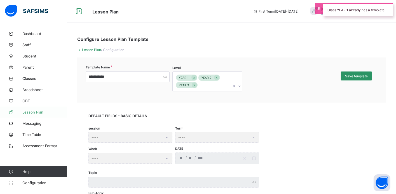
click at [34, 113] on span "Lesson Plan" at bounding box center [44, 112] width 45 height 4
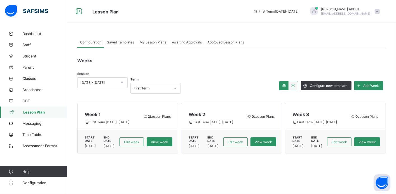
click at [182, 41] on span "Awaiting Approvals" at bounding box center [187, 42] width 30 height 4
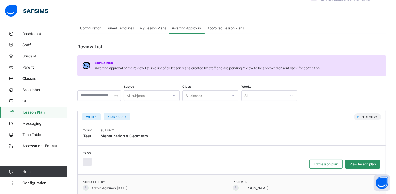
scroll to position [21, 0]
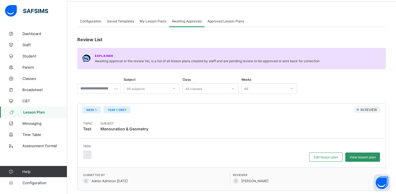
click at [143, 127] on span "Mensuration & Geometry" at bounding box center [124, 129] width 48 height 8
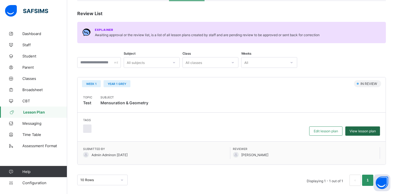
click at [361, 130] on span "View lesson plan" at bounding box center [363, 131] width 26 height 4
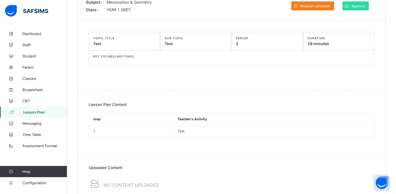
scroll to position [85, 0]
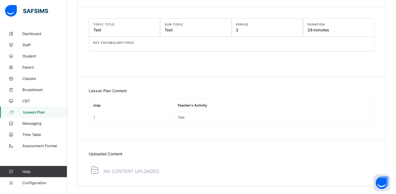
click at [157, 174] on div "Uploaded Content No content Uploaded" at bounding box center [232, 163] width 308 height 46
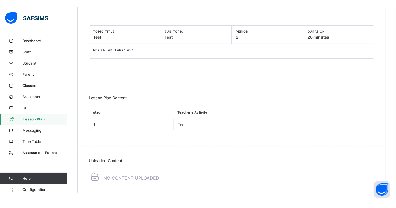
scroll to position [0, 0]
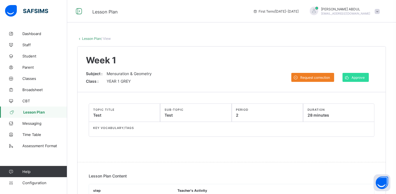
click at [44, 110] on span "Lesson Plan" at bounding box center [45, 112] width 44 height 4
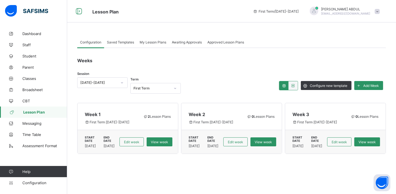
click at [148, 115] on span at bounding box center [145, 116] width 5 height 4
click at [164, 140] on span "View week" at bounding box center [159, 142] width 17 height 4
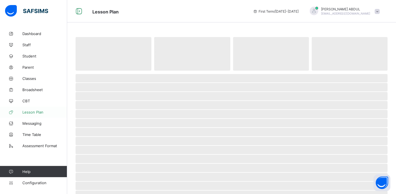
click at [33, 112] on span "Lesson Plan" at bounding box center [44, 112] width 45 height 4
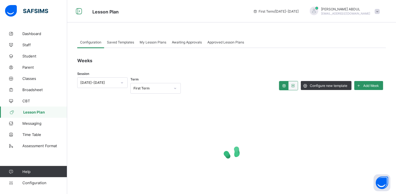
click at [33, 111] on span "Lesson Plan" at bounding box center [45, 112] width 44 height 4
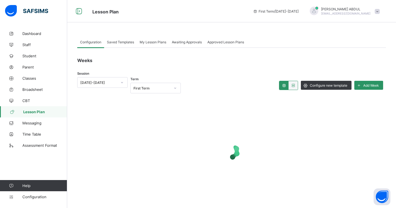
click at [41, 112] on span "Lesson Plan" at bounding box center [45, 112] width 44 height 4
click at [32, 46] on span "Staff" at bounding box center [44, 45] width 45 height 4
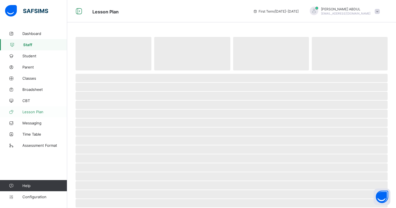
click at [42, 111] on span "Lesson Plan" at bounding box center [44, 112] width 45 height 4
